Goal: Share content

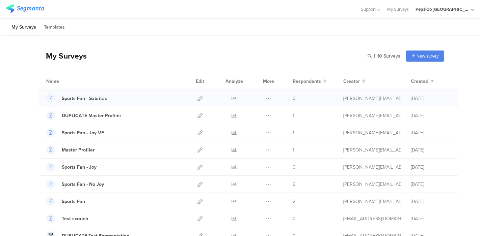
click at [193, 98] on div at bounding box center [200, 98] width 15 height 17
click at [197, 98] on icon at bounding box center [199, 98] width 5 height 5
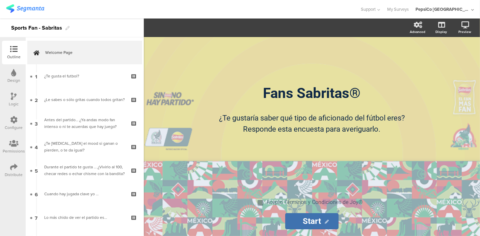
click at [15, 169] on icon at bounding box center [13, 167] width 7 height 7
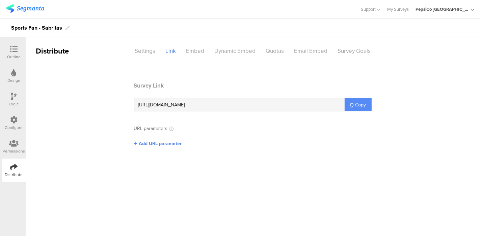
click at [360, 105] on span "Copy" at bounding box center [360, 105] width 11 height 7
